Goal: Transaction & Acquisition: Purchase product/service

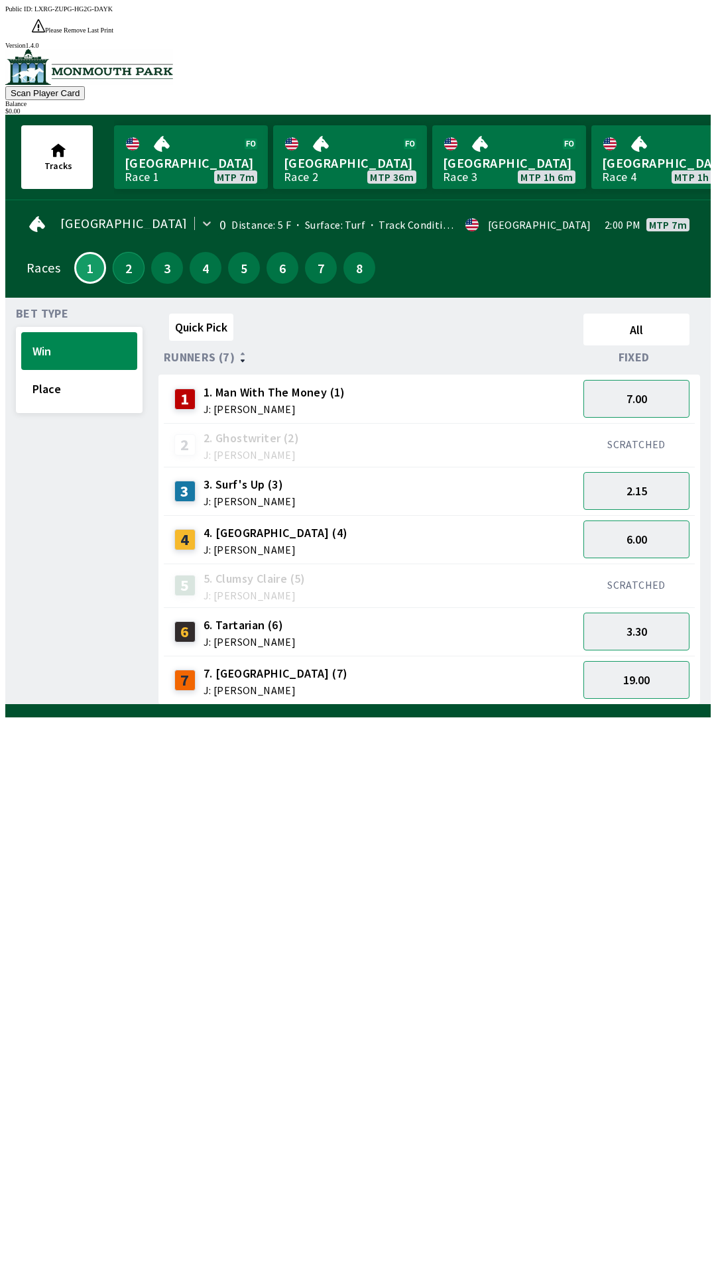
click at [127, 252] on button "2" at bounding box center [129, 268] width 32 height 32
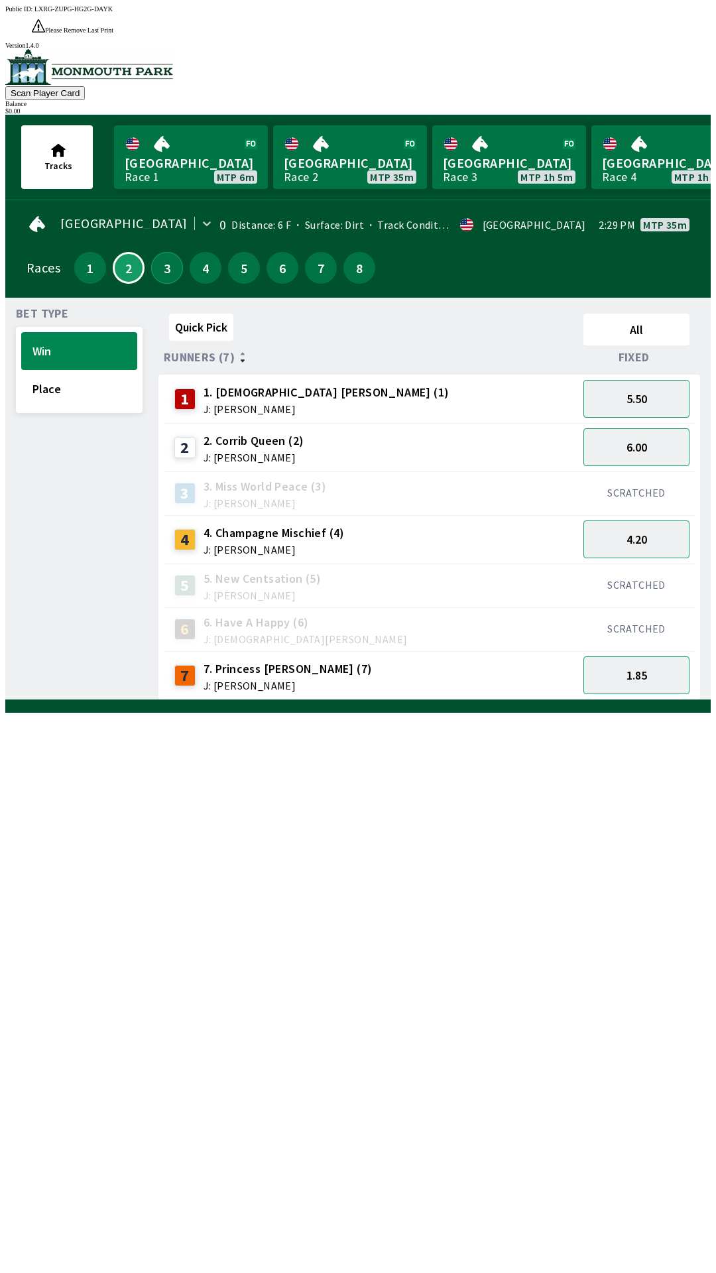
click at [160, 252] on button "3" at bounding box center [167, 268] width 32 height 32
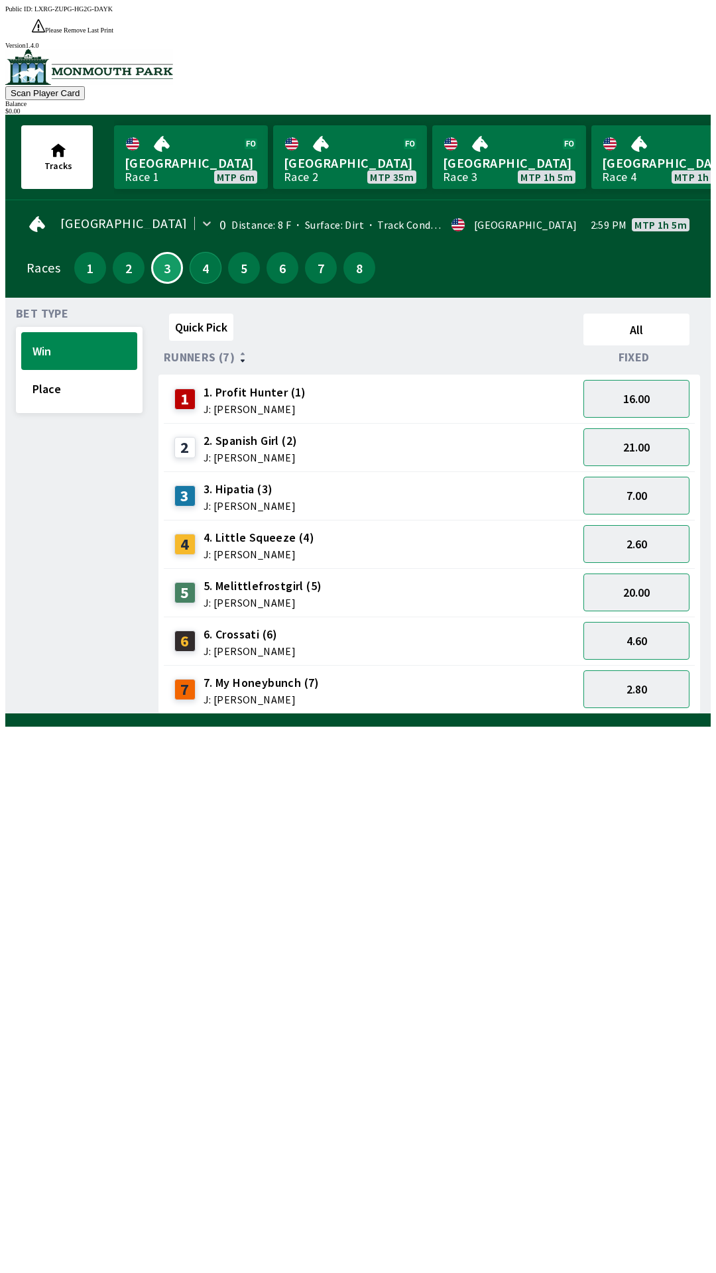
click at [198, 252] on button "4" at bounding box center [206, 268] width 32 height 32
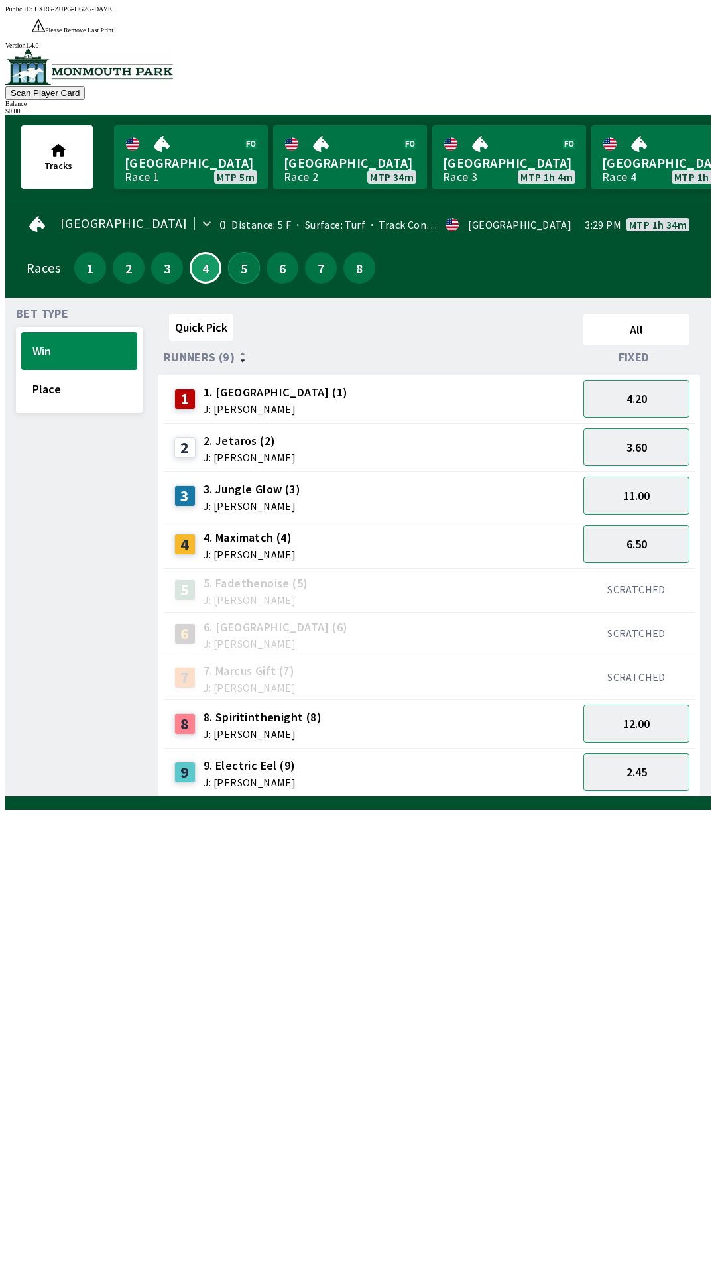
click at [245, 252] on button "5" at bounding box center [244, 268] width 32 height 32
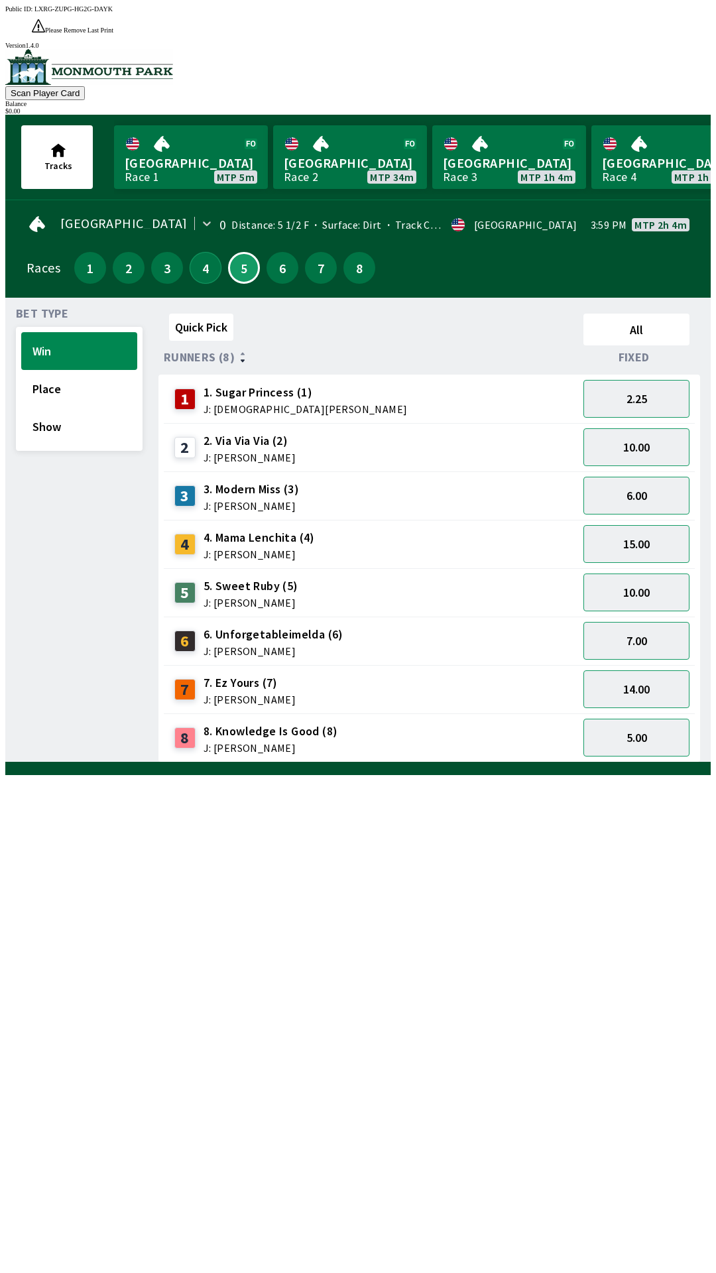
click at [206, 252] on button "4" at bounding box center [206, 268] width 32 height 32
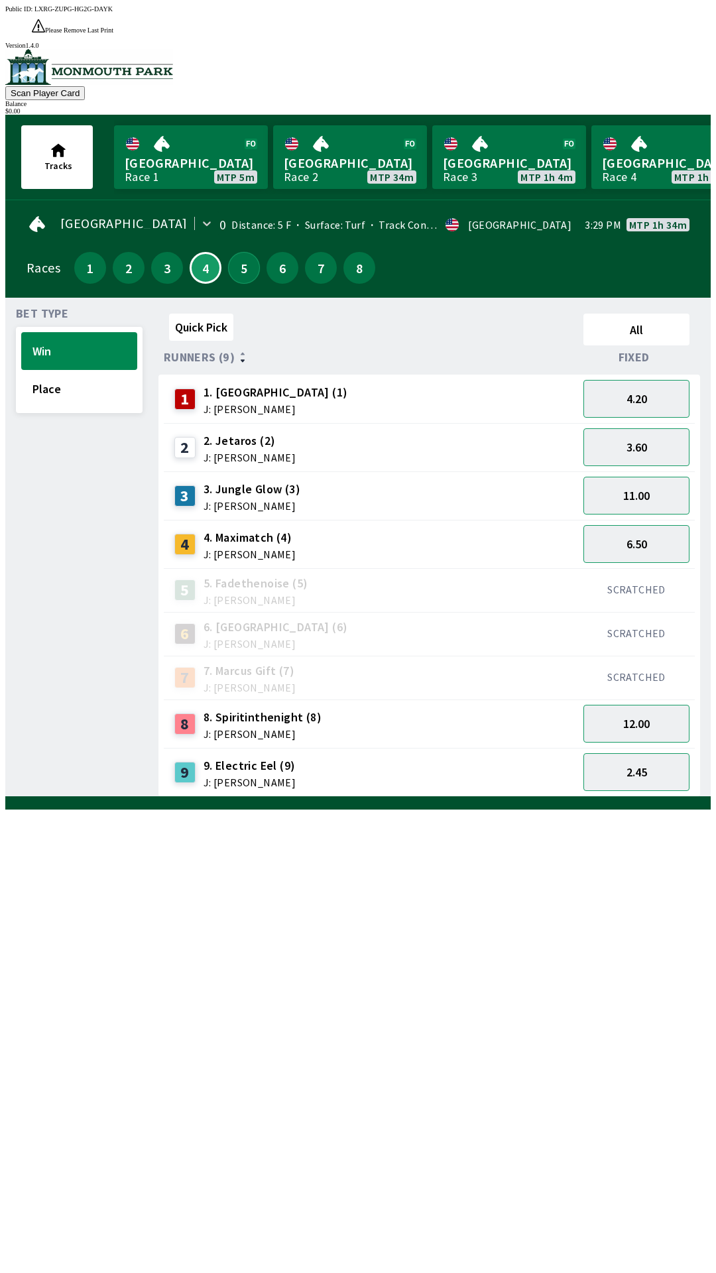
click at [240, 253] on button "5" at bounding box center [244, 268] width 32 height 32
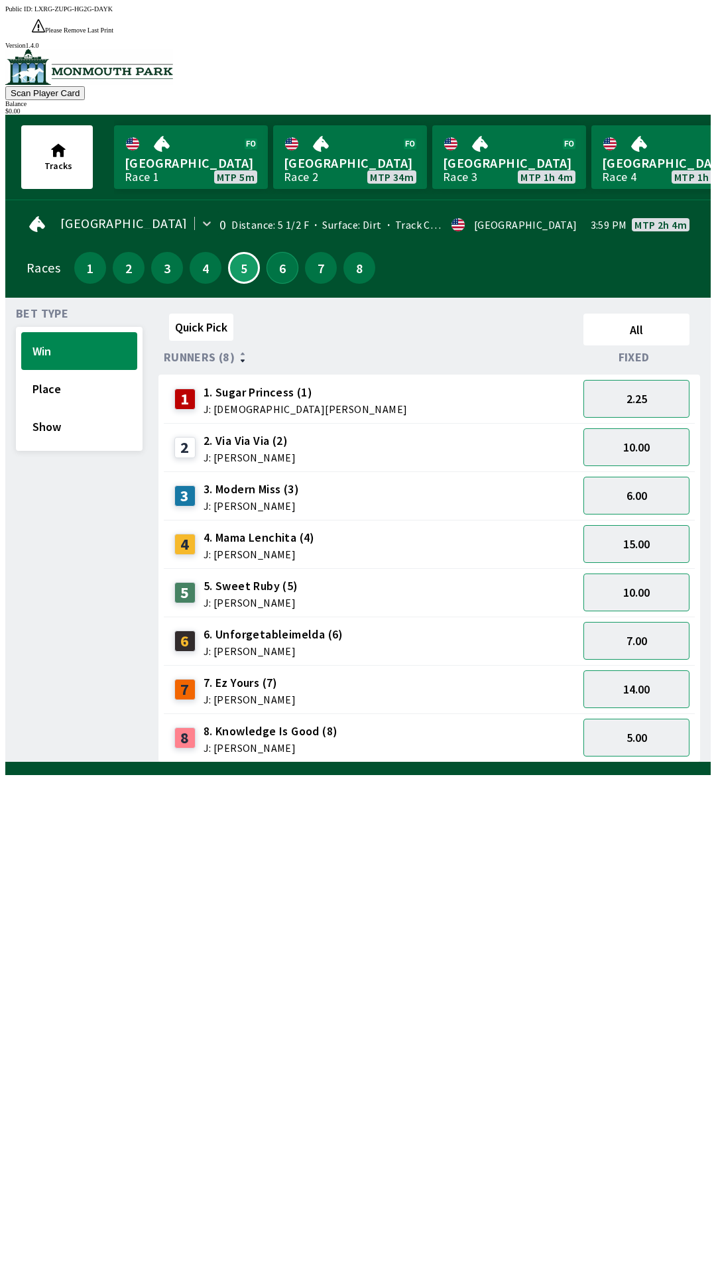
click at [272, 252] on button "6" at bounding box center [282, 268] width 32 height 32
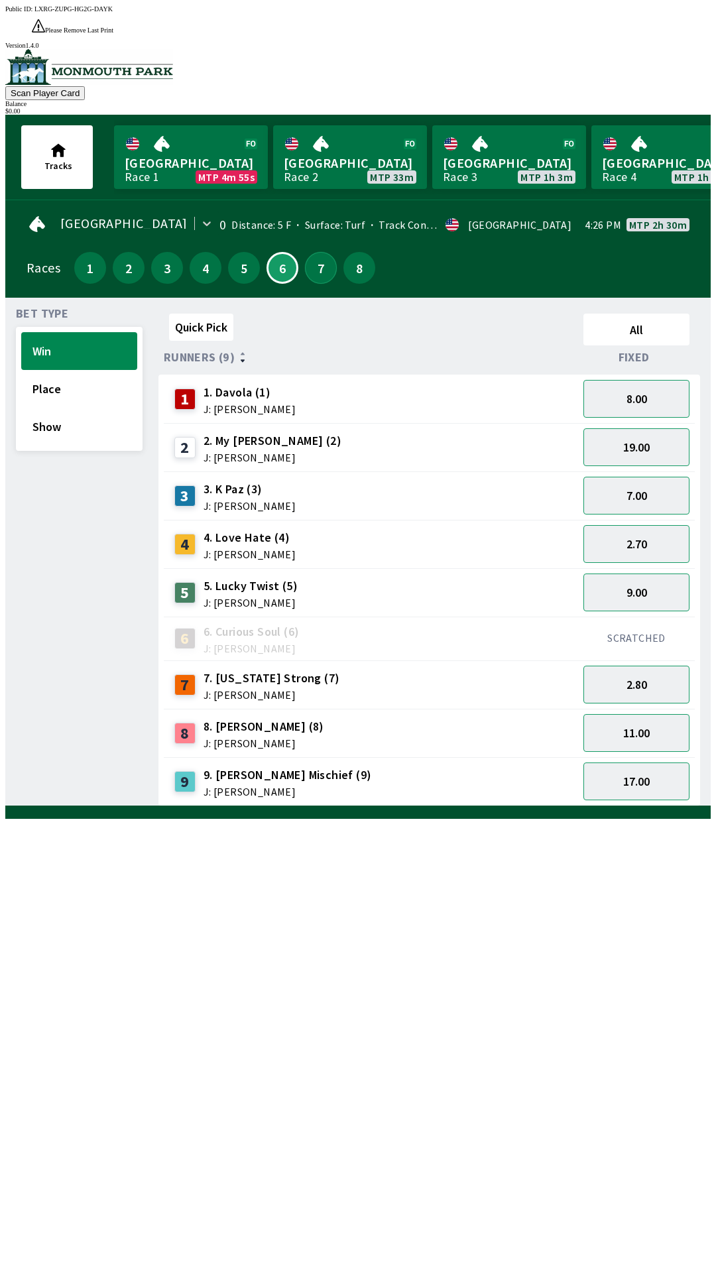
click at [312, 252] on button "7" at bounding box center [321, 268] width 32 height 32
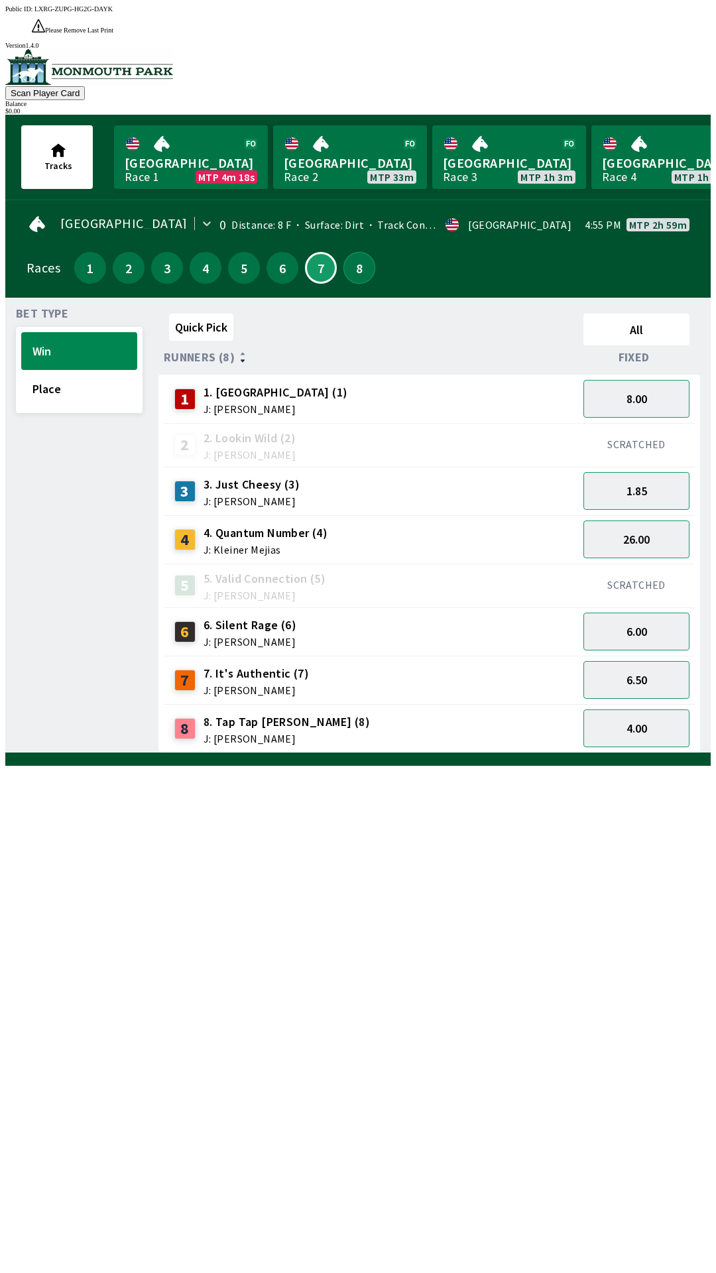
click at [351, 252] on button "8" at bounding box center [359, 268] width 32 height 32
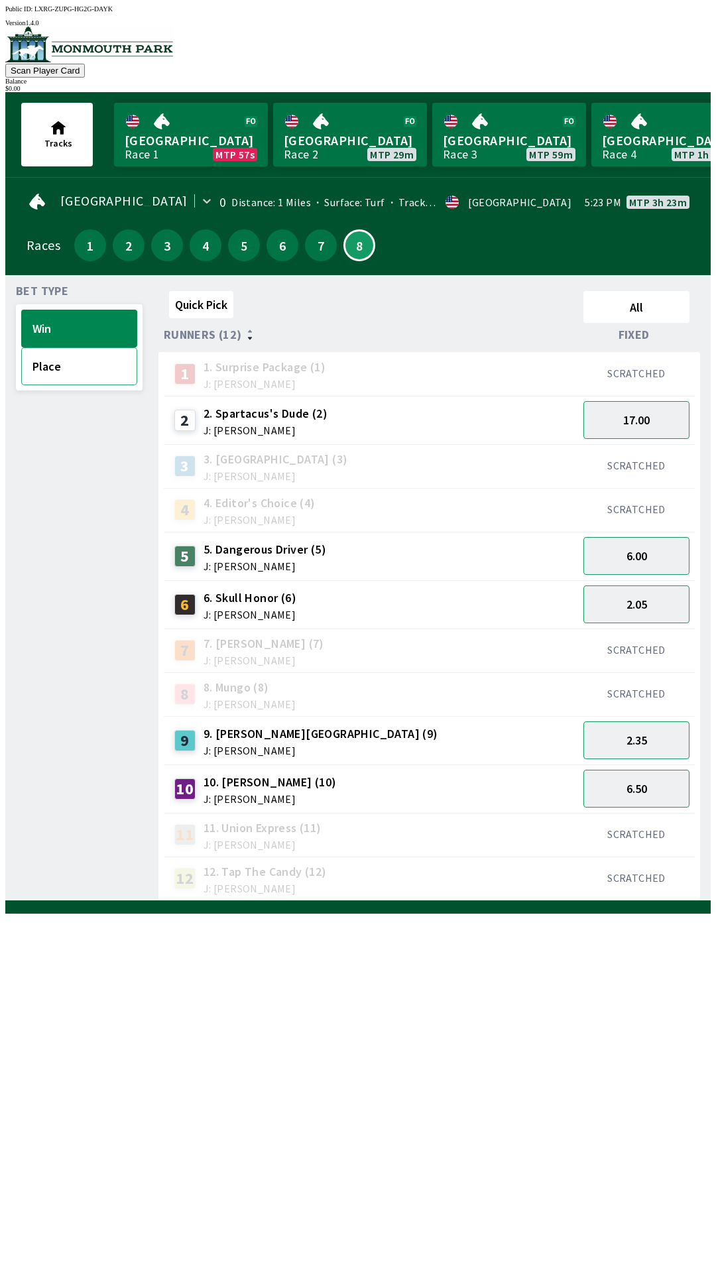
click at [50, 364] on button "Place" at bounding box center [79, 366] width 116 height 38
click at [44, 335] on button "Win" at bounding box center [79, 329] width 116 height 38
click at [60, 373] on button "Place" at bounding box center [79, 366] width 116 height 38
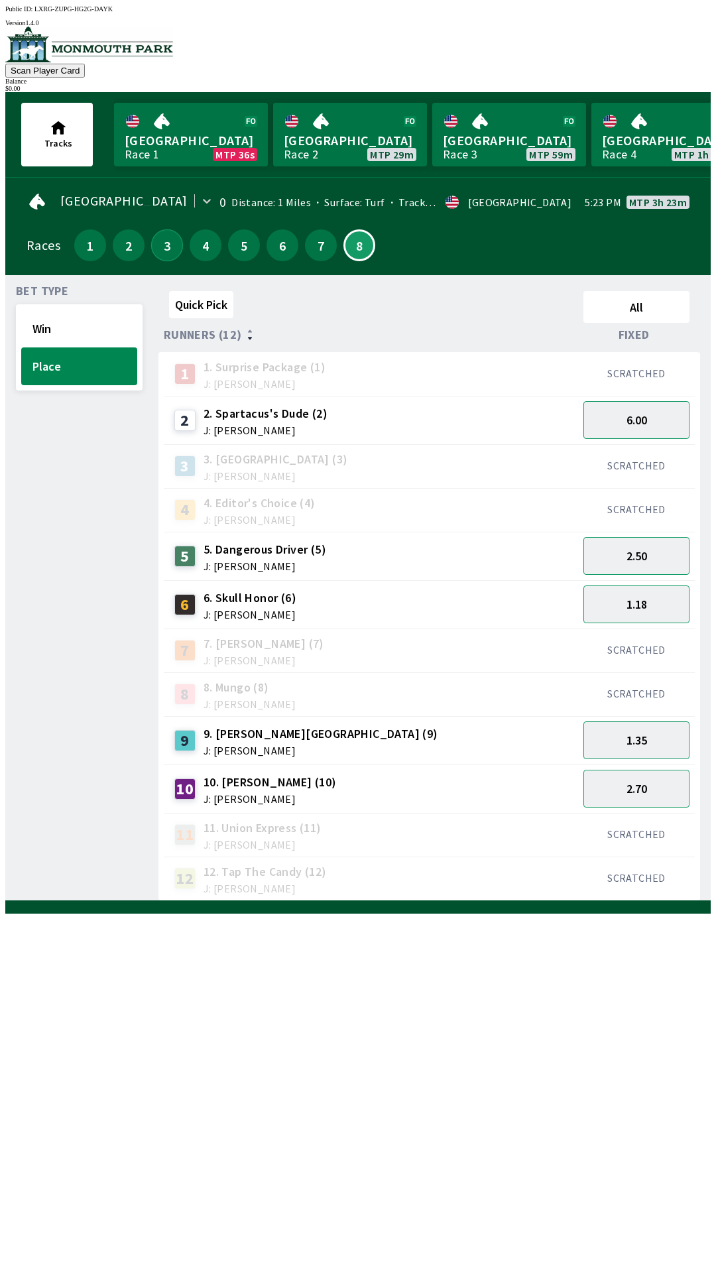
click at [161, 245] on button "3" at bounding box center [167, 245] width 32 height 32
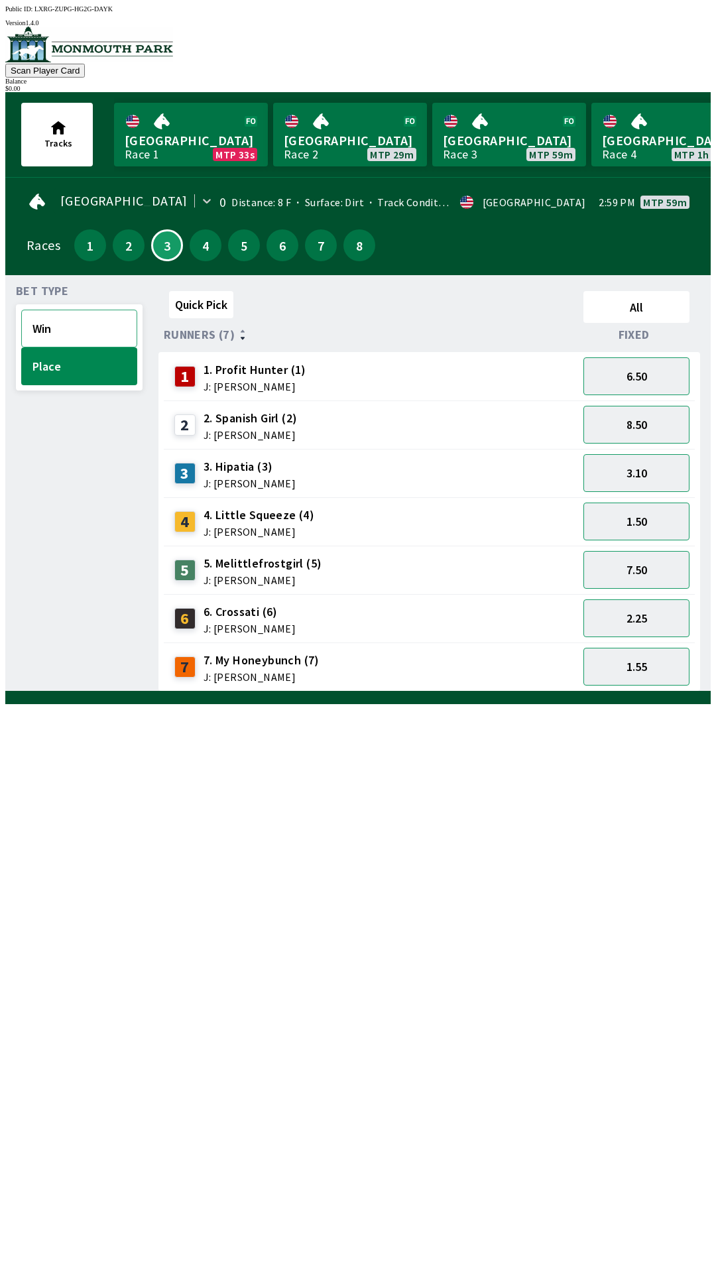
click at [60, 339] on button "Win" at bounding box center [79, 329] width 116 height 38
click at [155, 248] on button "3" at bounding box center [167, 245] width 32 height 32
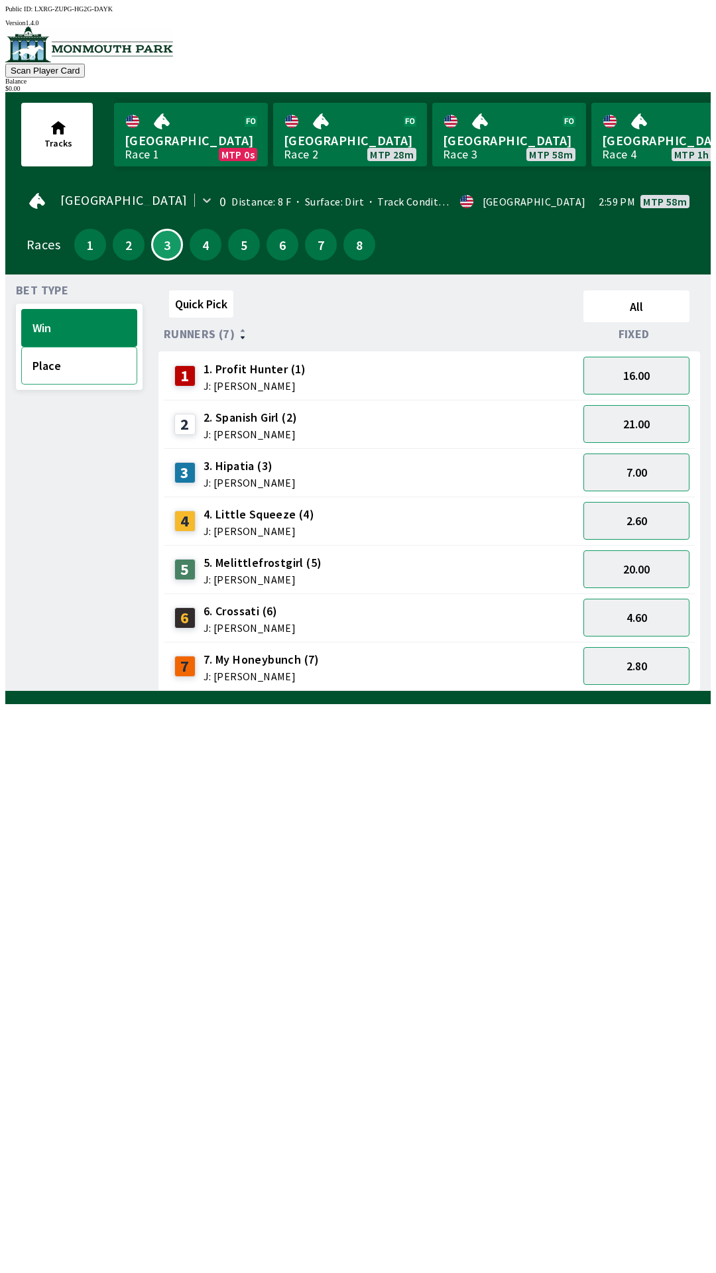
click at [72, 361] on button "Place" at bounding box center [79, 366] width 116 height 38
